Goal: Transaction & Acquisition: Purchase product/service

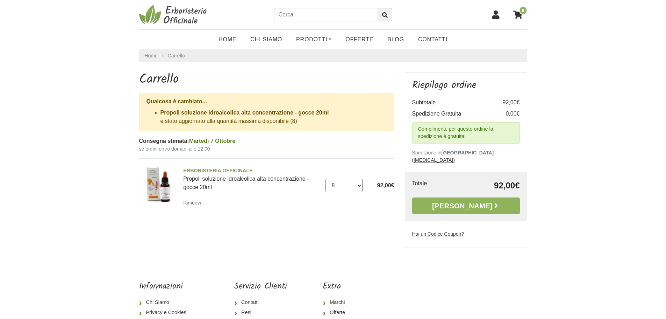
click at [359, 184] on select "0 (Rimuovi) 1 2 3 4 5 6 7 8" at bounding box center [344, 185] width 37 height 13
select select "0"
click at [326, 179] on select "0 (Rimuovi) 1 2 3 4 5 6 7 8" at bounding box center [344, 185] width 37 height 13
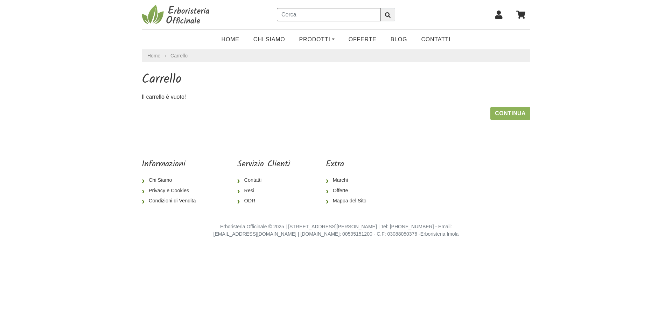
click at [290, 16] on input "text" at bounding box center [329, 14] width 104 height 13
type input "propoli gocce"
click at [388, 15] on icon "submit" at bounding box center [388, 15] width 6 height 6
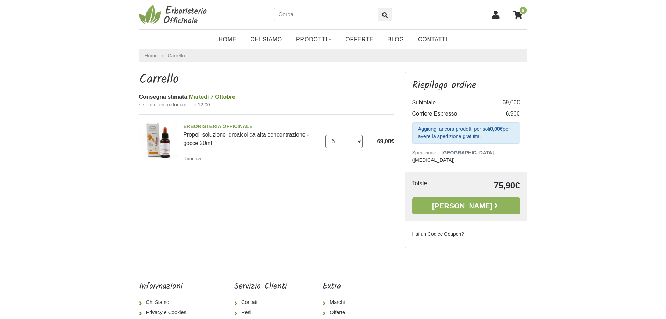
click at [358, 141] on select "0 ([GEOGRAPHIC_DATA]) 1 2 3 4 5 6 7 8" at bounding box center [344, 141] width 37 height 13
select select "7"
click at [326, 135] on select "0 ([GEOGRAPHIC_DATA]) 1 2 3 4 5 6 7 8" at bounding box center [344, 141] width 37 height 13
click at [161, 137] on img at bounding box center [158, 141] width 42 height 42
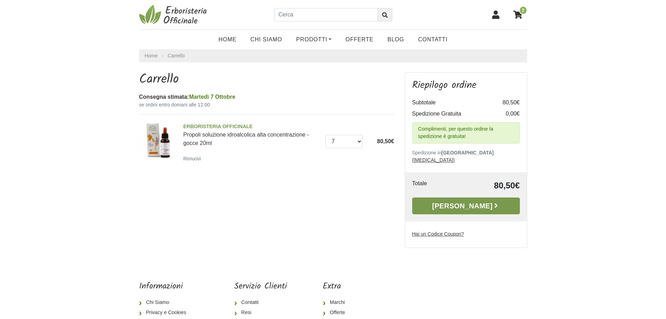
click at [457, 197] on link "[PERSON_NAME]" at bounding box center [466, 205] width 108 height 17
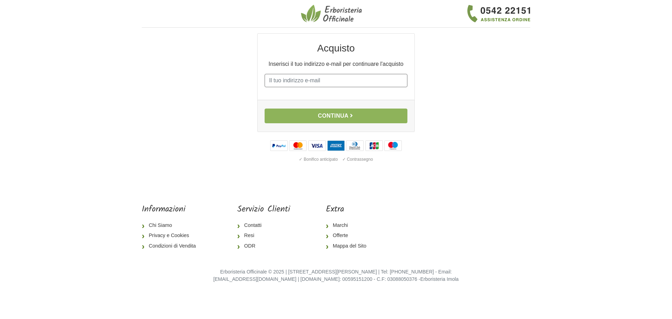
click at [270, 81] on input "E-mail" at bounding box center [335, 80] width 143 height 13
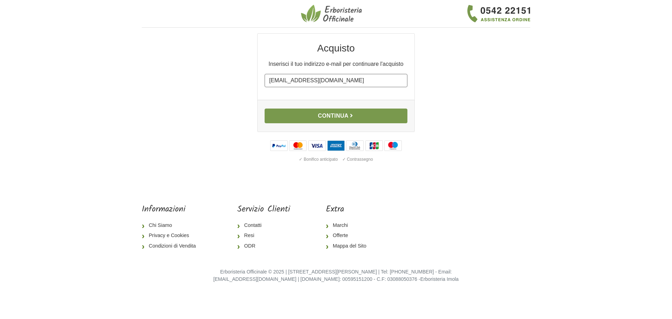
type input "arynoir99@gmail.com"
click at [335, 116] on button "Continua" at bounding box center [335, 115] width 143 height 15
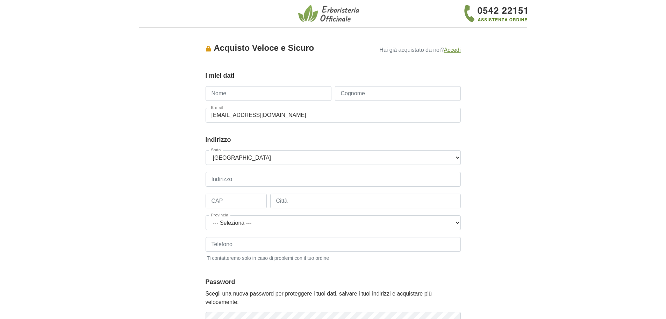
click at [459, 50] on u "Accedi" at bounding box center [452, 50] width 17 height 6
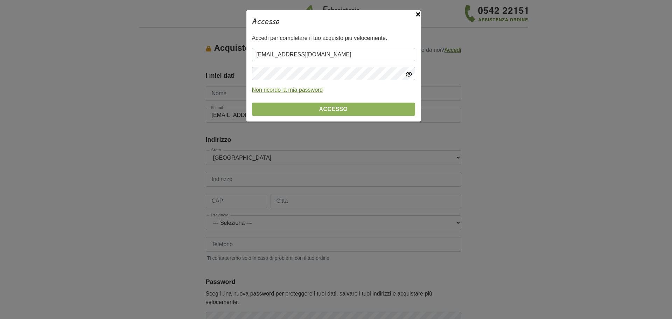
click at [409, 76] on icon "button" at bounding box center [409, 74] width 6 height 4
click at [327, 110] on button "Accesso" at bounding box center [333, 108] width 163 height 13
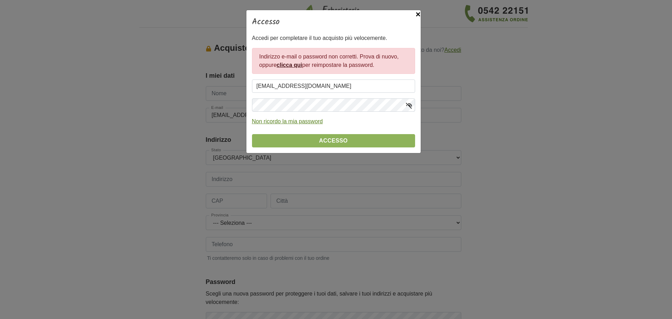
click at [292, 66] on link "clicca qui" at bounding box center [289, 65] width 26 height 6
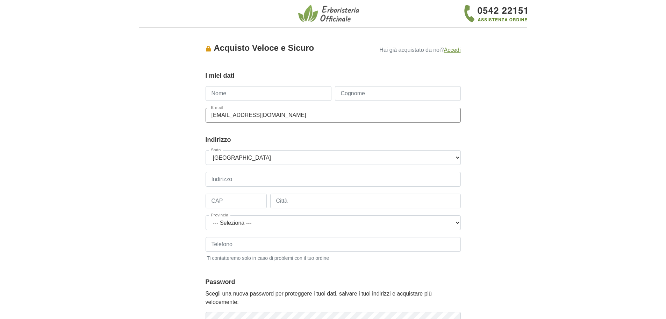
drag, startPoint x: 211, startPoint y: 116, endPoint x: 310, endPoint y: 121, distance: 99.5
click at [310, 121] on input "arynoir99@gmail.com" at bounding box center [333, 115] width 255 height 15
type input "[EMAIL_ADDRESS][DOMAIN_NAME]"
click at [216, 95] on input "Nome" at bounding box center [269, 93] width 126 height 15
type input "Laura"
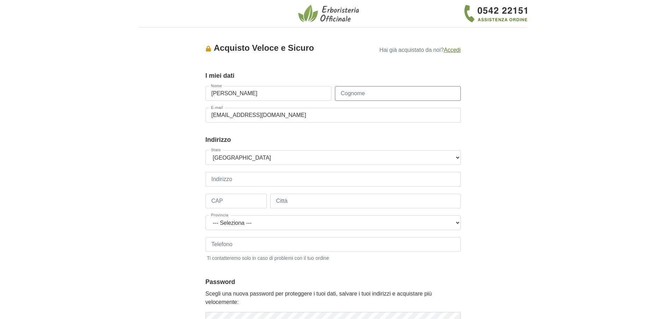
click at [340, 97] on input "Cognome" at bounding box center [398, 93] width 126 height 15
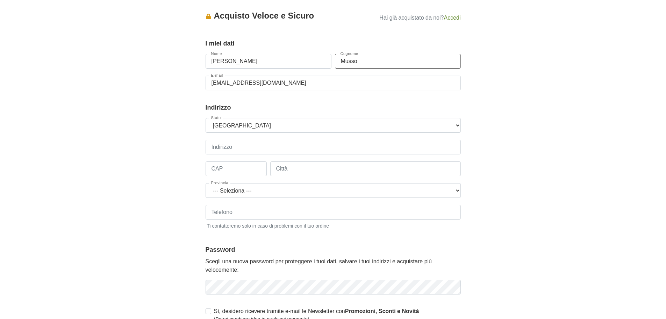
scroll to position [70, 0]
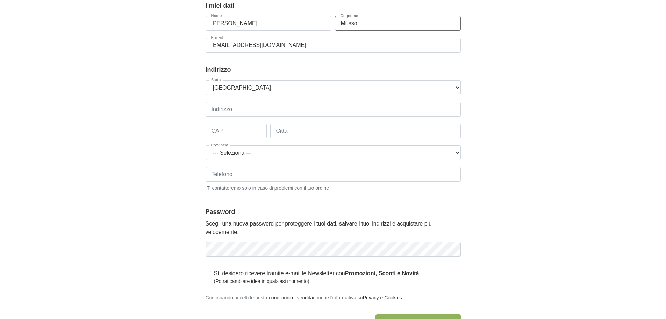
type input "Musso"
click at [217, 112] on input "Indirizzo" at bounding box center [333, 109] width 255 height 15
type input "via Caduti per la Libertà 7"
click at [223, 130] on input "CAP" at bounding box center [236, 130] width 61 height 15
type input "10023"
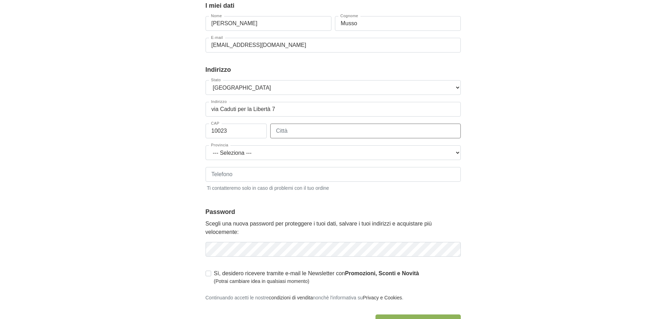
click at [300, 132] on input "Città" at bounding box center [365, 130] width 191 height 15
type input "Pessione-Chieri"
click at [457, 153] on select "--- Seleziona --- Agrigento Alessandria Ancona Aosta Arezzo Ascoli Piceno Asti …" at bounding box center [333, 152] width 255 height 15
select select "3935"
click at [206, 145] on select "--- Seleziona --- Agrigento Alessandria Ancona Aosta Arezzo Ascoli Piceno Asti …" at bounding box center [333, 152] width 255 height 15
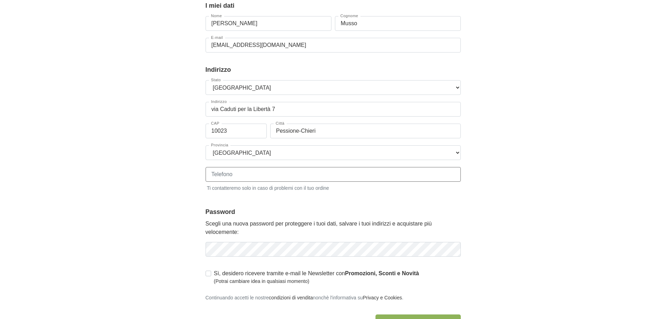
click at [221, 175] on input "Telefono" at bounding box center [333, 174] width 255 height 15
click at [211, 175] on input "3339063791" at bounding box center [333, 174] width 255 height 15
drag, startPoint x: 210, startPoint y: 173, endPoint x: 217, endPoint y: 175, distance: 6.8
click at [211, 173] on input "39 3339063791" at bounding box center [333, 174] width 255 height 15
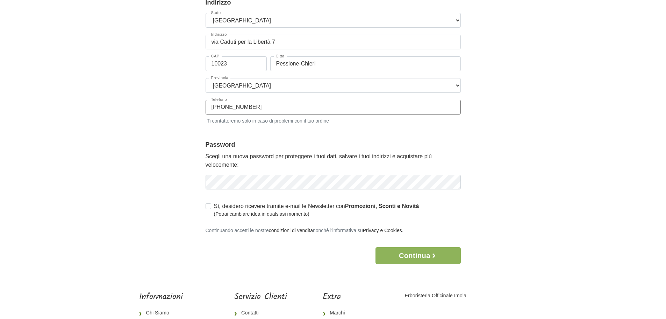
scroll to position [140, 0]
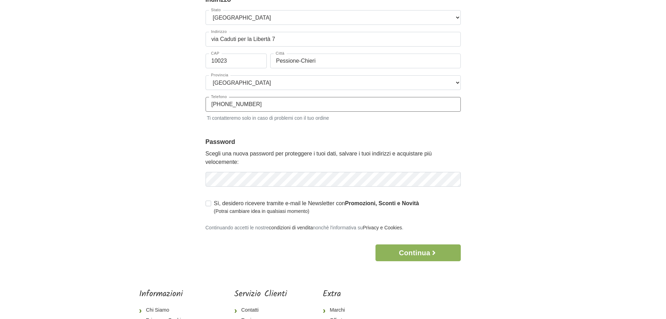
type input "+39 3339063791"
click at [453, 181] on icon "button" at bounding box center [454, 179] width 7 height 7
click at [526, 173] on div "Accesso × Accedi per completare il tuo acquisto più velocemente. E-mail arynoir…" at bounding box center [333, 77] width 399 height 368
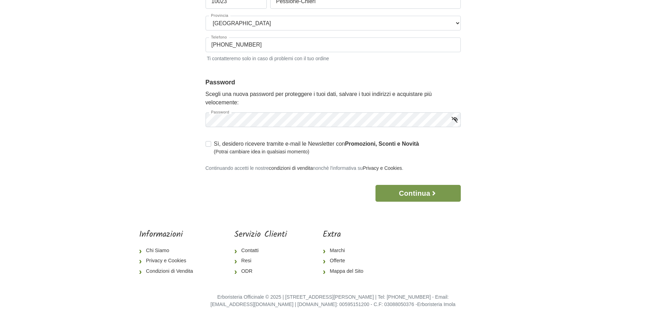
scroll to position [200, 0]
click at [411, 192] on button "Continua" at bounding box center [418, 192] width 85 height 17
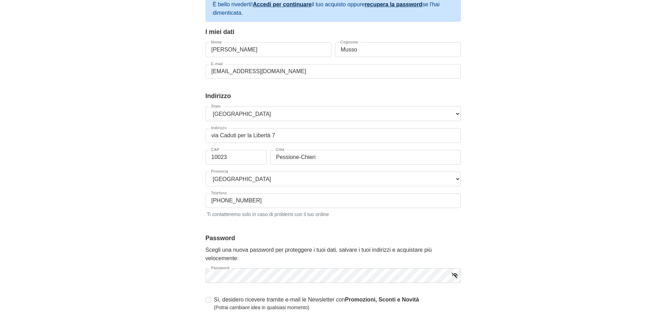
scroll to position [170, 0]
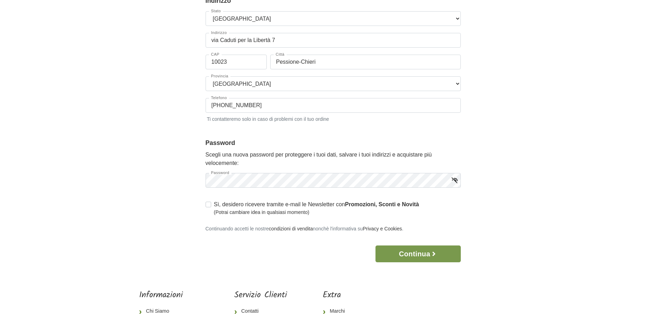
click at [416, 252] on button "Continua" at bounding box center [418, 253] width 85 height 17
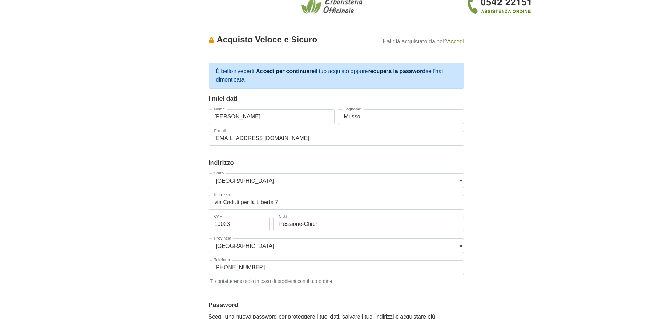
scroll to position [0, 0]
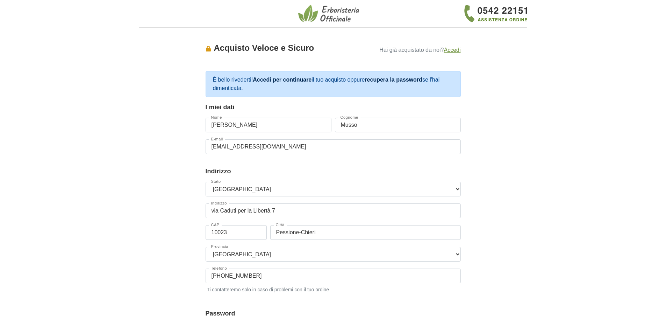
click at [279, 81] on link "Accedi per continuare" at bounding box center [282, 80] width 59 height 6
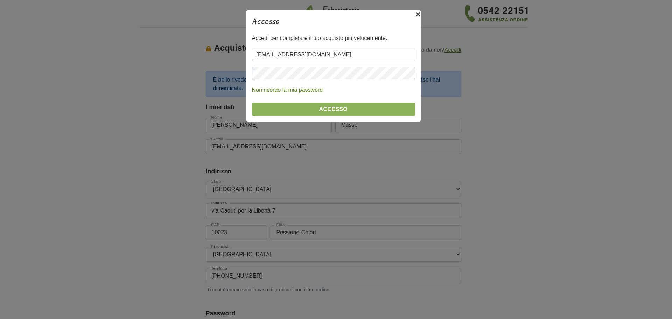
click at [416, 14] on span "×" at bounding box center [417, 13] width 5 height 9
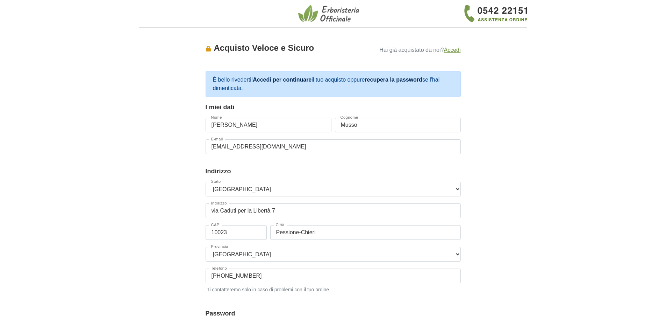
click at [287, 79] on link "Accedi per continuare" at bounding box center [282, 80] width 59 height 6
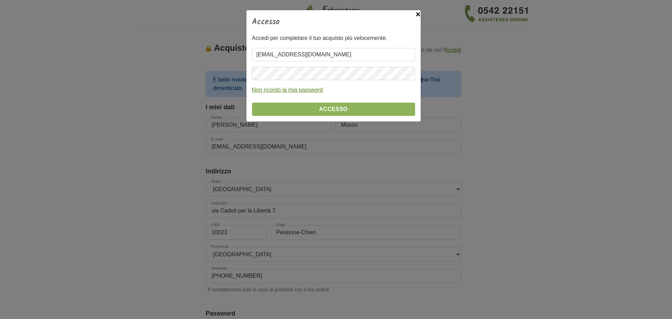
click at [285, 91] on u "Non ricordo la mia password" at bounding box center [287, 90] width 71 height 6
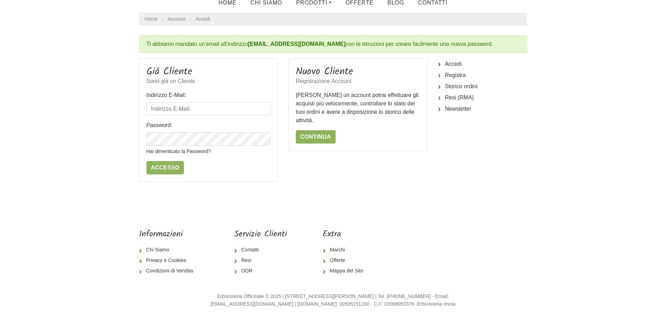
scroll to position [2, 0]
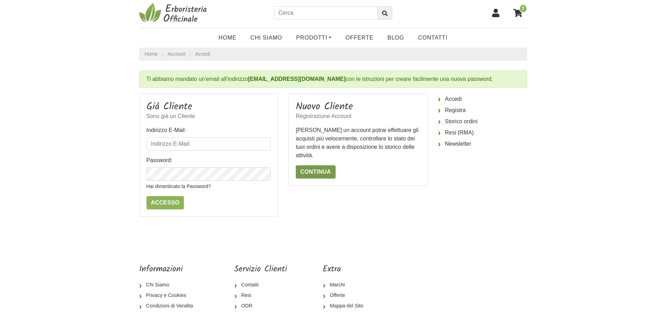
click at [315, 172] on link "Continua" at bounding box center [316, 171] width 40 height 13
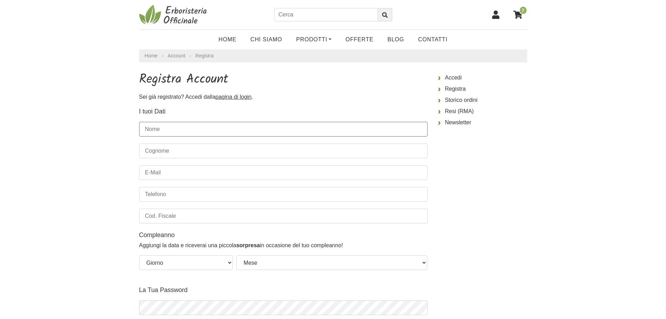
click at [151, 129] on input "Nome" at bounding box center [283, 129] width 289 height 15
type input "[PERSON_NAME]"
click at [146, 154] on input "Cognome" at bounding box center [283, 150] width 289 height 15
type input "Musso"
click at [147, 173] on input "E-Mail" at bounding box center [283, 172] width 289 height 15
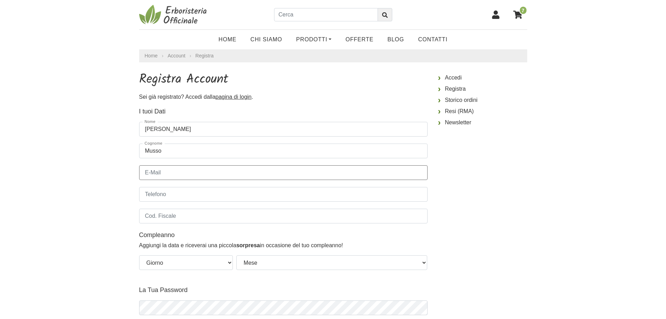
type input "lmussoav@gmail.com"
click at [153, 197] on input "Telefono" at bounding box center [283, 194] width 289 height 15
type input "+39 3339063791"
click at [147, 218] on input "Cod. Fiscale" at bounding box center [283, 215] width 289 height 15
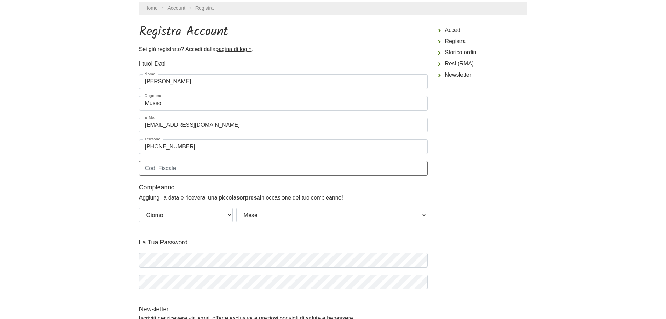
scroll to position [70, 0]
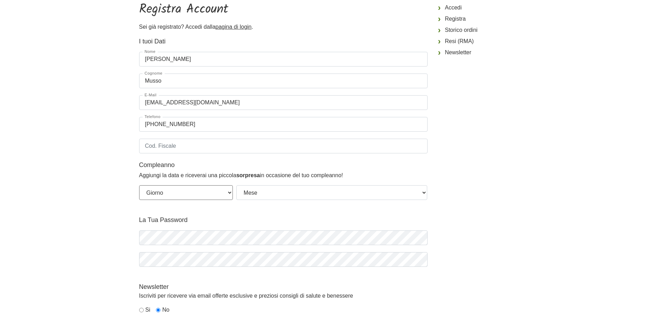
click at [229, 193] on select "Giorno 01 02 03 04 05 06 07 08 09 10 11 12 13 14 15 16 17 18 19 20 21 22 23 24 …" at bounding box center [186, 192] width 94 height 15
select select "25"
click at [139, 185] on select "Giorno 01 02 03 04 05 06 07 08 09 10 11 12 13 14 15 16 17 18 19 20 21 22 23 24 …" at bounding box center [186, 192] width 94 height 15
click at [423, 191] on select "Mese Gennaio Febbraio Marzo Aprile Maggio Giugno Luglio Agosto Settembre Ottobr…" at bounding box center [331, 192] width 191 height 15
select select "10"
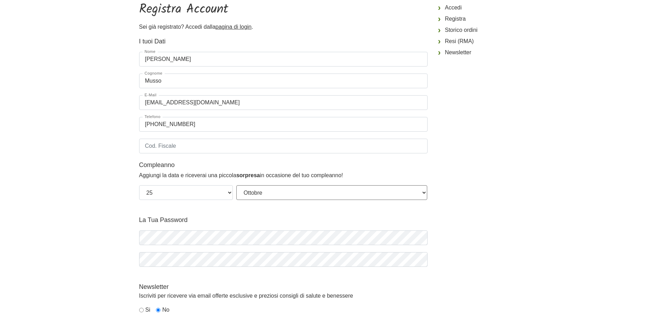
click at [236, 185] on select "Mese Gennaio Febbraio Marzo Aprile Maggio Giugno Luglio Agosto Settembre Ottobr…" at bounding box center [331, 192] width 191 height 15
click at [423, 237] on icon "button" at bounding box center [421, 237] width 7 height 7
click at [148, 145] on input "Cod. Fiscale" at bounding box center [283, 146] width 289 height 15
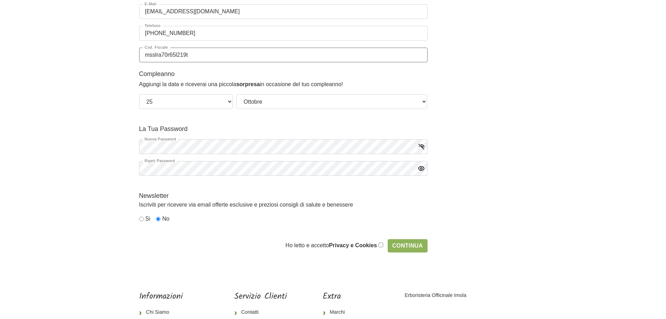
scroll to position [175, 0]
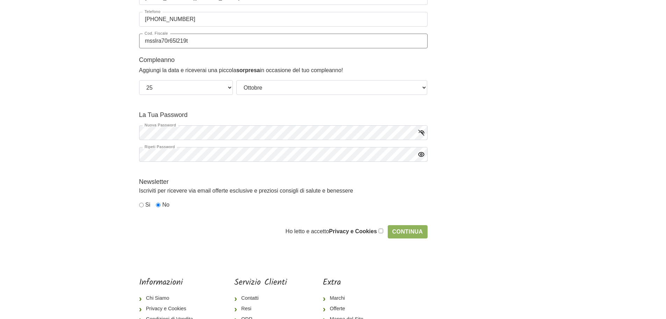
type input "msslra70r65l219t"
click at [381, 230] on input "checkbox" at bounding box center [381, 230] width 5 height 5
checkbox input "true"
click at [404, 231] on input "Continua" at bounding box center [408, 231] width 40 height 13
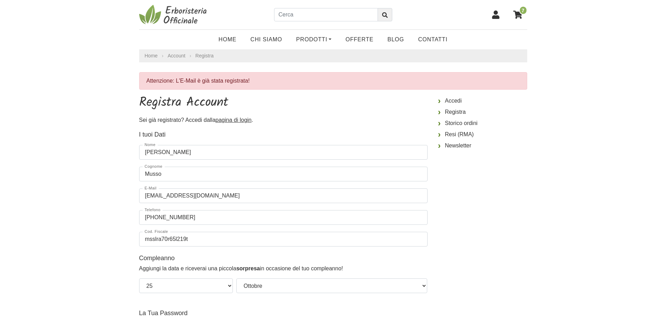
select select "25"
select select "10"
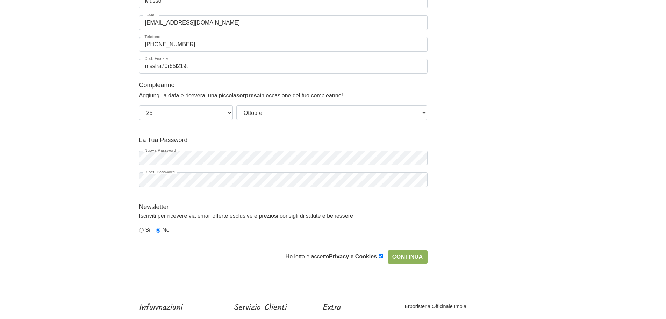
scroll to position [175, 0]
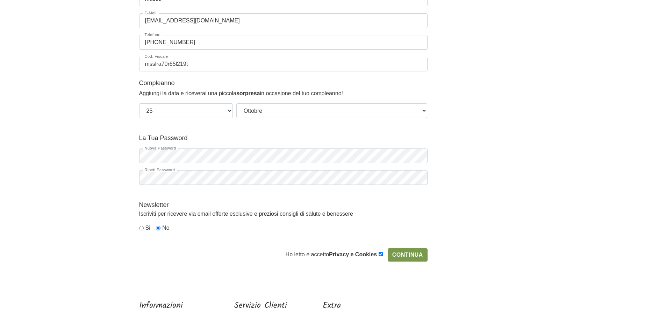
click at [408, 254] on input "Continua" at bounding box center [408, 254] width 40 height 13
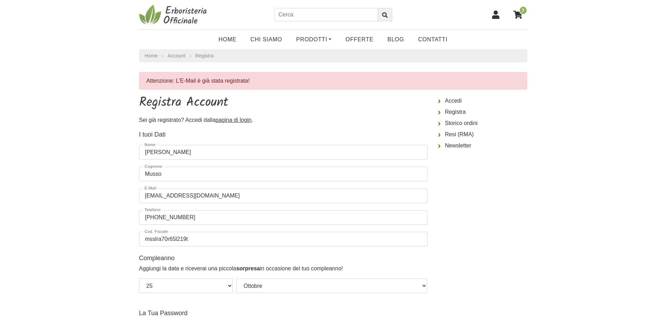
select select "25"
select select "10"
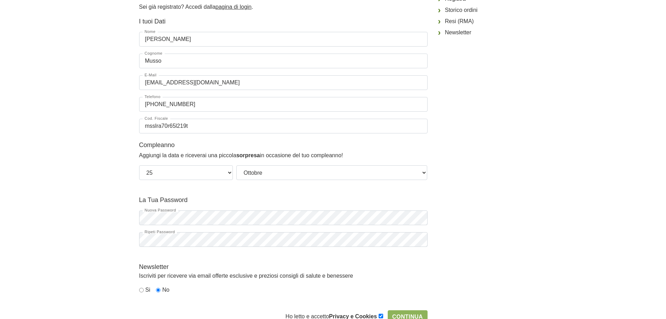
scroll to position [1, 0]
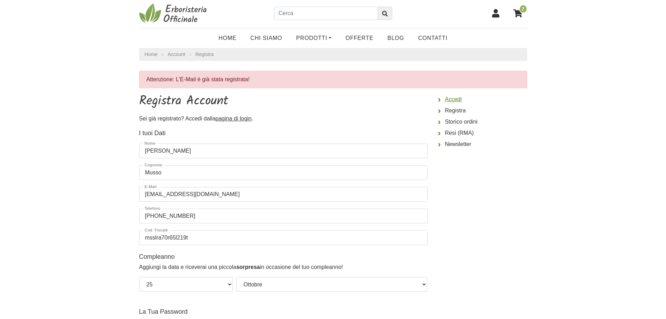
click at [454, 99] on link "Accedi" at bounding box center [482, 99] width 89 height 11
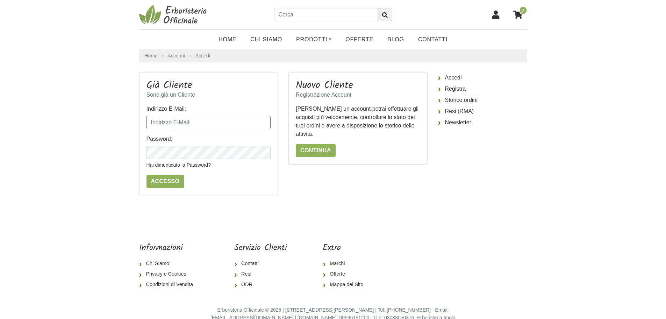
click at [153, 121] on input "Indirizzo E-Mail:" at bounding box center [209, 122] width 125 height 13
type input "arynoir99@gmail.com"
click at [265, 154] on icon "button" at bounding box center [264, 152] width 7 height 7
click at [158, 181] on input "Accesso" at bounding box center [166, 181] width 38 height 13
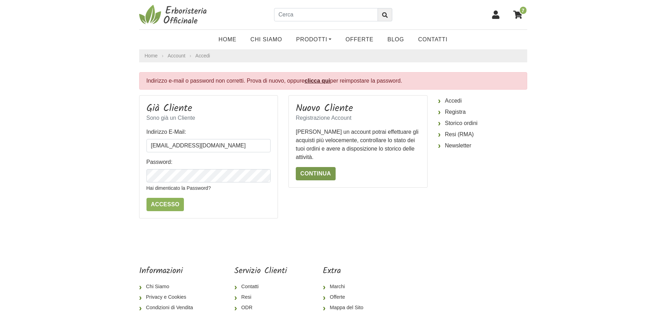
click at [314, 174] on link "Continua" at bounding box center [316, 173] width 40 height 13
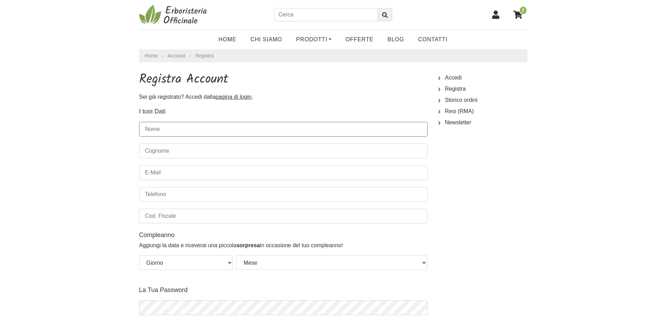
click at [146, 129] on input "Nome" at bounding box center [283, 129] width 289 height 15
type input "[PERSON_NAME]"
click at [155, 150] on input "Cognome" at bounding box center [283, 150] width 289 height 15
type input "Musso"
click at [156, 198] on input "Telefono" at bounding box center [283, 194] width 289 height 15
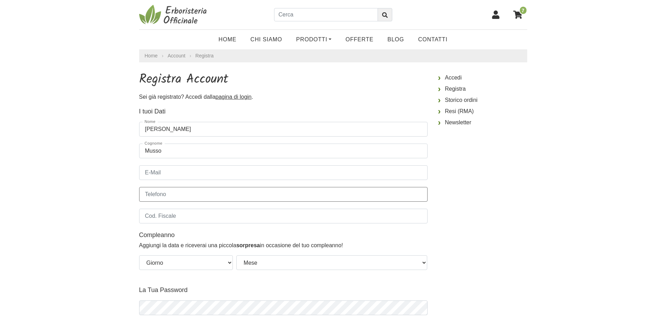
type input "[PHONE_NUMBER]"
click at [162, 219] on input "Cod. Fiscale" at bounding box center [283, 215] width 289 height 15
type input "msslra70r65l219t"
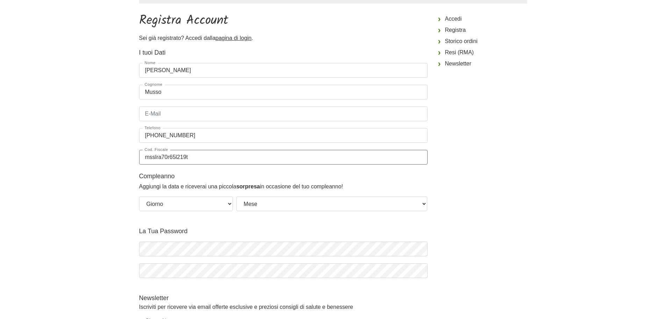
scroll to position [70, 0]
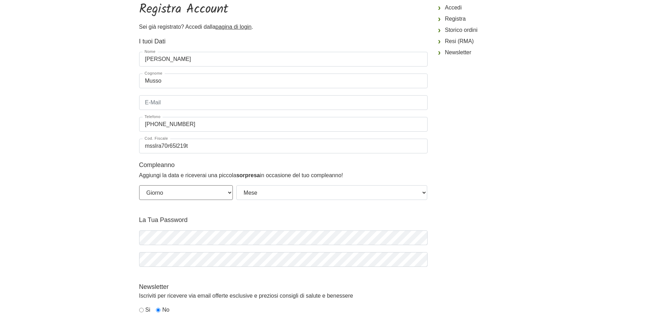
click at [230, 191] on select "Giorno 01 02 03 04 05 06 07 08 09 10 11 12 13 14 15 16 17 18 19 20 21 22 23 24 …" at bounding box center [186, 192] width 94 height 15
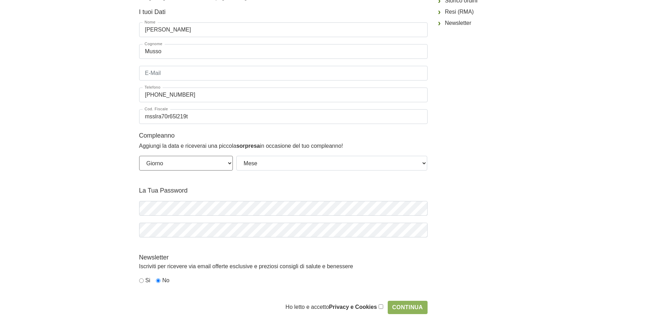
scroll to position [140, 0]
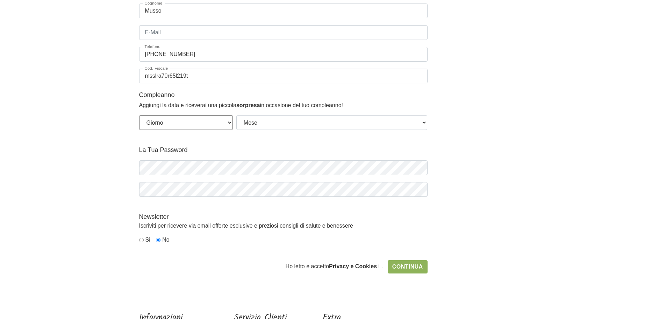
click at [227, 121] on select "Giorno 01 02 03 04 05 06 07 08 09 10 11 12 13 14 15 16 17 18 19 20 21 22 23 24 …" at bounding box center [186, 122] width 94 height 15
select select "25"
click at [139, 115] on select "Giorno 01 02 03 04 05 06 07 08 09 10 11 12 13 14 15 16 17 18 19 20 21 22 23 24 …" at bounding box center [186, 122] width 94 height 15
click at [422, 121] on select "Mese Gennaio [PERSON_NAME] Giugno Luglio Agosto Settembre Ottobre Novembre Dice…" at bounding box center [331, 122] width 191 height 15
select select "10"
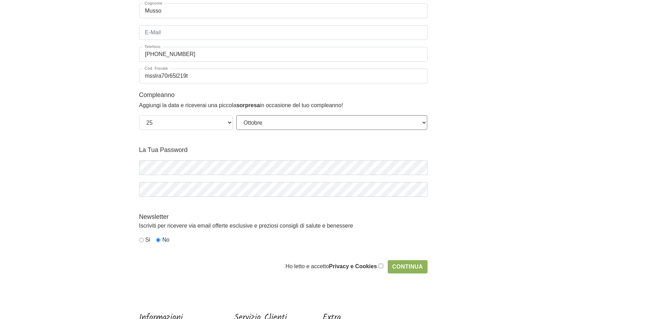
click at [236, 115] on select "Mese Gennaio [PERSON_NAME] Giugno Luglio Agosto Settembre Ottobre Novembre Dice…" at bounding box center [331, 122] width 191 height 15
click at [420, 169] on icon "button" at bounding box center [421, 167] width 7 height 7
click at [420, 190] on icon "button" at bounding box center [421, 189] width 7 height 7
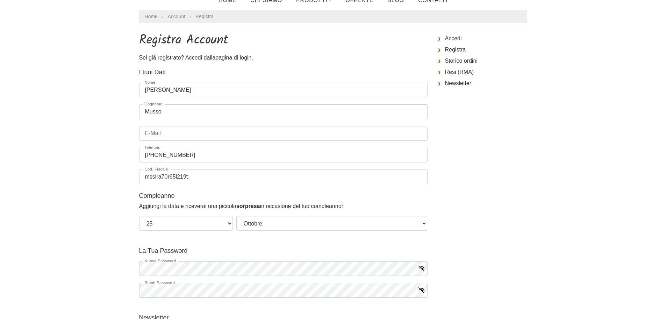
scroll to position [35, 0]
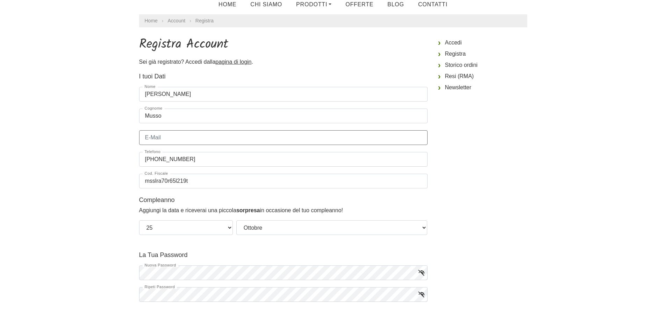
click at [149, 138] on input "E-Mail" at bounding box center [283, 137] width 289 height 15
click at [148, 137] on input "E-Mail" at bounding box center [283, 137] width 289 height 15
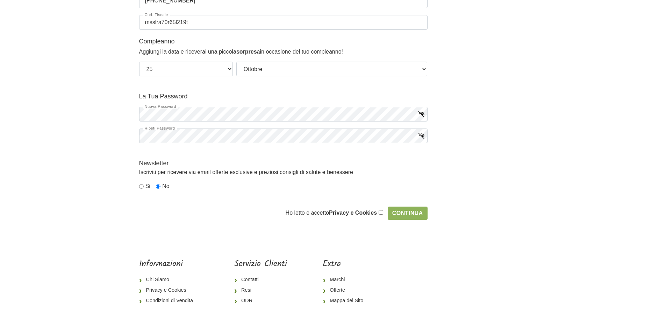
scroll to position [210, 0]
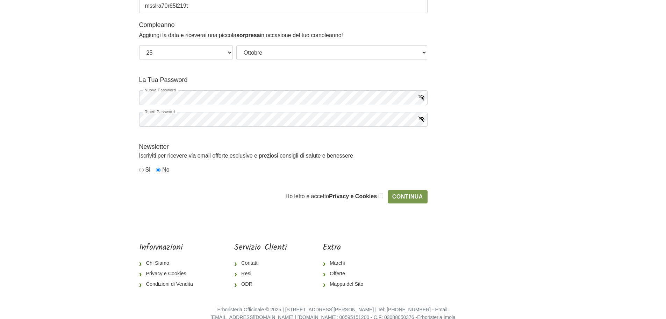
type input "[EMAIL_ADDRESS][DOMAIN_NAME]"
click at [408, 198] on input "Continua" at bounding box center [408, 196] width 40 height 13
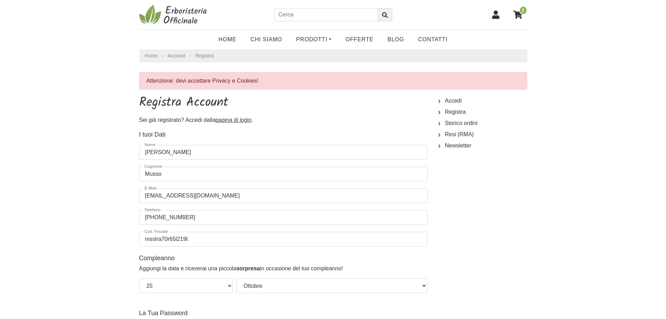
select select "25"
select select "10"
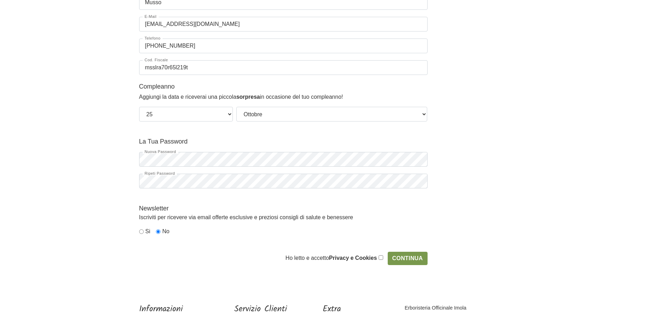
scroll to position [210, 0]
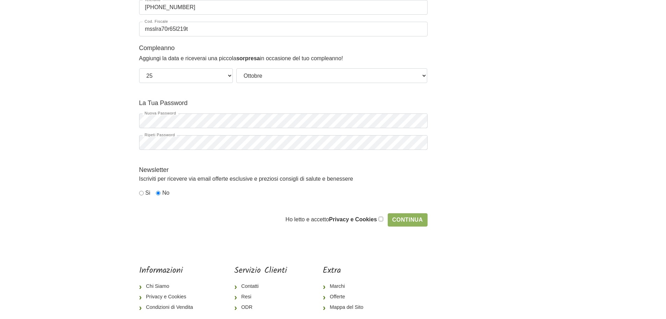
click at [381, 218] on input "checkbox" at bounding box center [381, 219] width 5 height 5
checkbox input "true"
click at [405, 221] on input "Continua" at bounding box center [408, 219] width 40 height 13
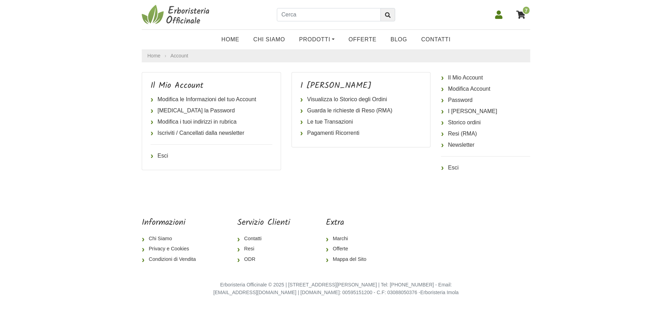
click at [523, 13] on span "7" at bounding box center [526, 10] width 8 height 9
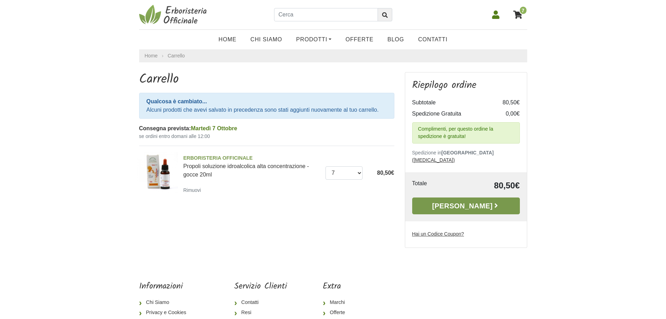
click at [468, 199] on link "[PERSON_NAME]" at bounding box center [466, 205] width 108 height 17
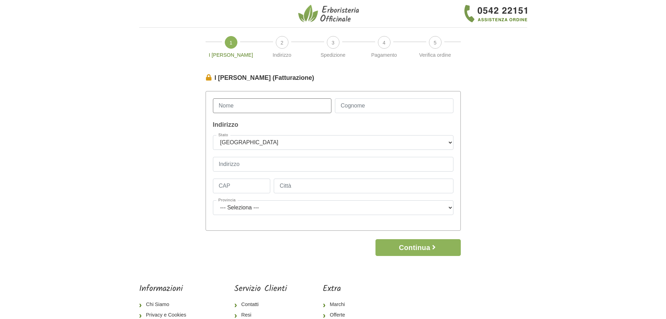
click at [222, 107] on input "Nome" at bounding box center [272, 105] width 119 height 15
type input "Laura"
click at [343, 106] on input "Cognome" at bounding box center [394, 105] width 119 height 15
type input "Musso"
click at [225, 165] on input "Indirizzo" at bounding box center [333, 164] width 241 height 15
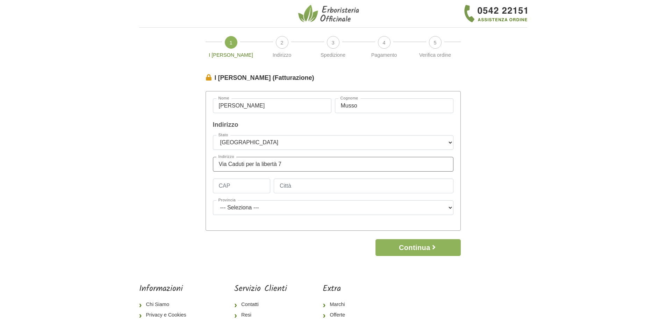
type input "Via Caduti per la libertà 7"
click at [221, 189] on input "CAP" at bounding box center [242, 185] width 58 height 15
type input "10023"
click at [292, 187] on input "Città" at bounding box center [364, 185] width 180 height 15
type input "Pessione-Chieri"
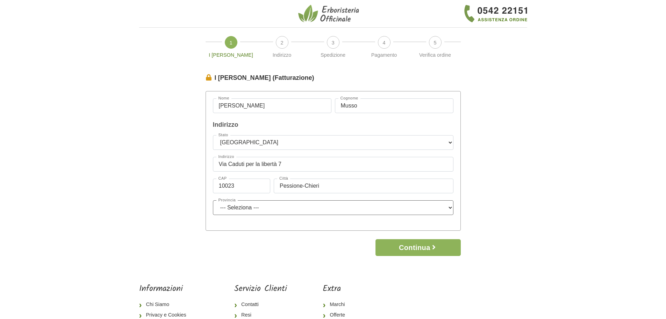
click at [448, 206] on select "--- Seleziona --- Agrigento Alessandria Ancona Aosta Arezzo Ascoli Piceno Asti …" at bounding box center [333, 207] width 241 height 15
select select "3935"
click at [213, 200] on select "--- Seleziona --- Agrigento Alessandria Ancona Aosta Arezzo Ascoli Piceno Asti …" at bounding box center [333, 207] width 241 height 15
click at [262, 164] on input "Via Caduti per la libertà 7" at bounding box center [333, 164] width 241 height 15
type input "Via Caduti per la Libertà 7"
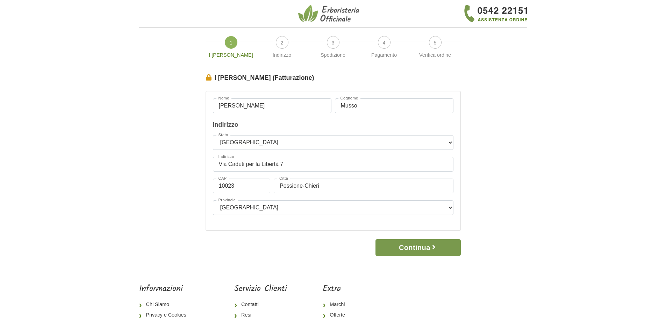
click at [416, 248] on button "Continua" at bounding box center [418, 247] width 85 height 17
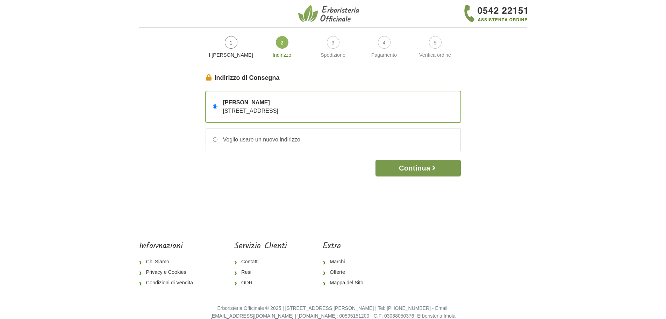
click at [411, 168] on button "Continua" at bounding box center [418, 168] width 85 height 17
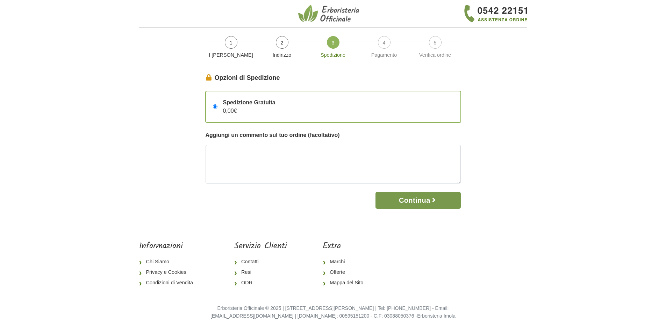
click at [412, 200] on button "Continua" at bounding box center [418, 200] width 85 height 17
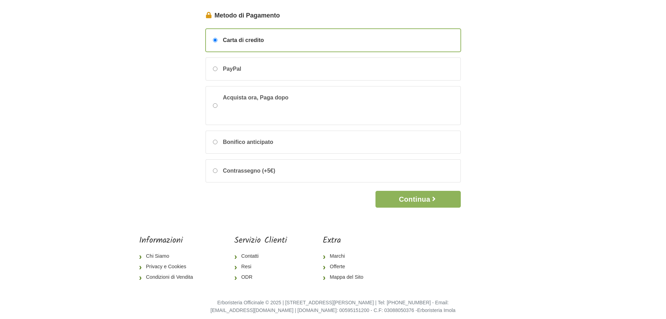
scroll to position [68, 0]
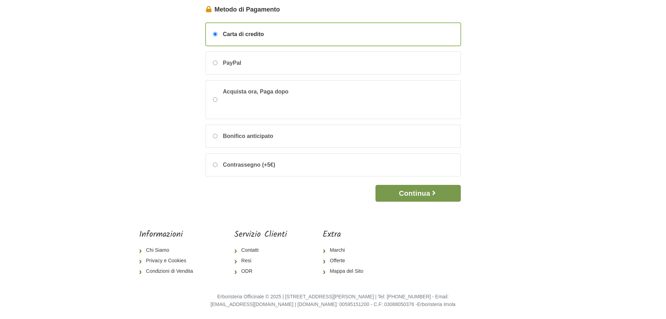
click at [423, 192] on button "Continua" at bounding box center [418, 193] width 85 height 17
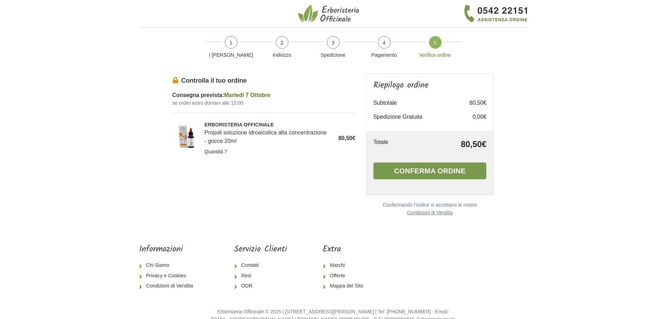
click at [428, 172] on button "Conferma ordine" at bounding box center [430, 170] width 113 height 17
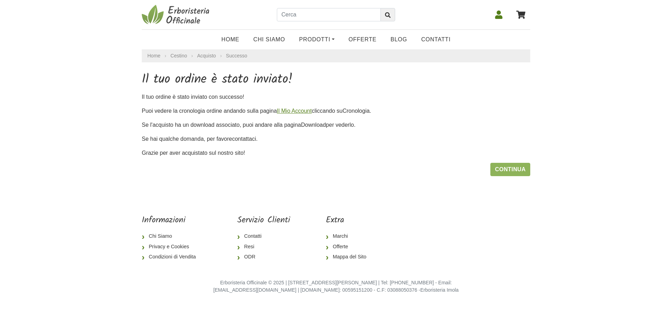
click at [302, 112] on link "Il Mio Account" at bounding box center [294, 111] width 35 height 6
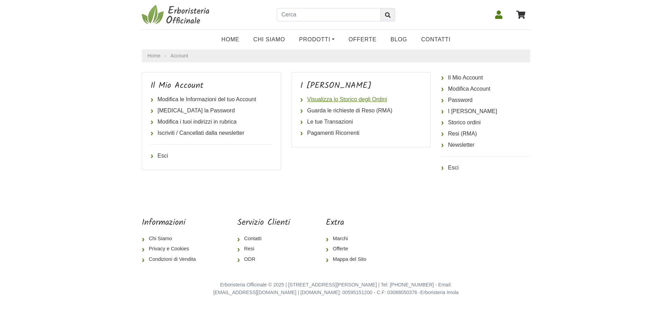
click at [339, 101] on link "Visualizza lo Storico degli Ordini" at bounding box center [361, 99] width 122 height 11
